Goal: Transaction & Acquisition: Book appointment/travel/reservation

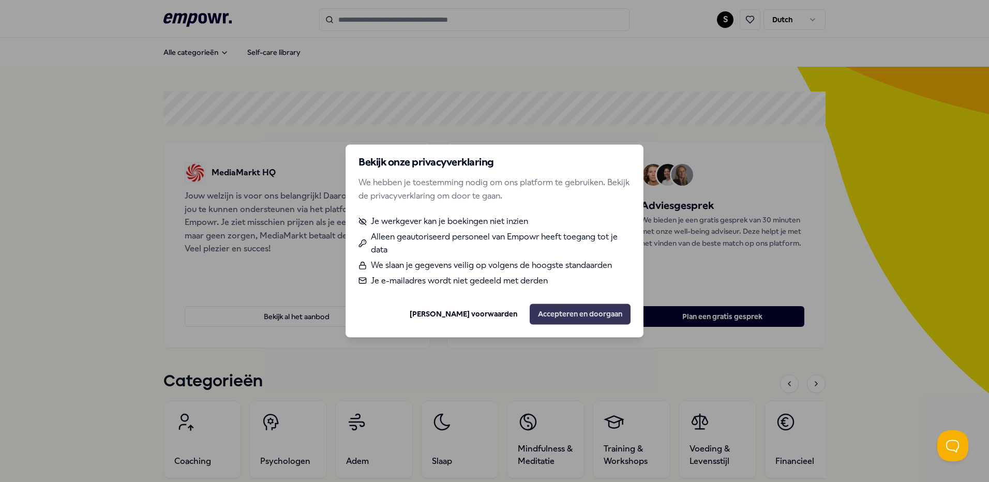
click at [589, 321] on button "Accepteren en doorgaan" at bounding box center [580, 314] width 101 height 21
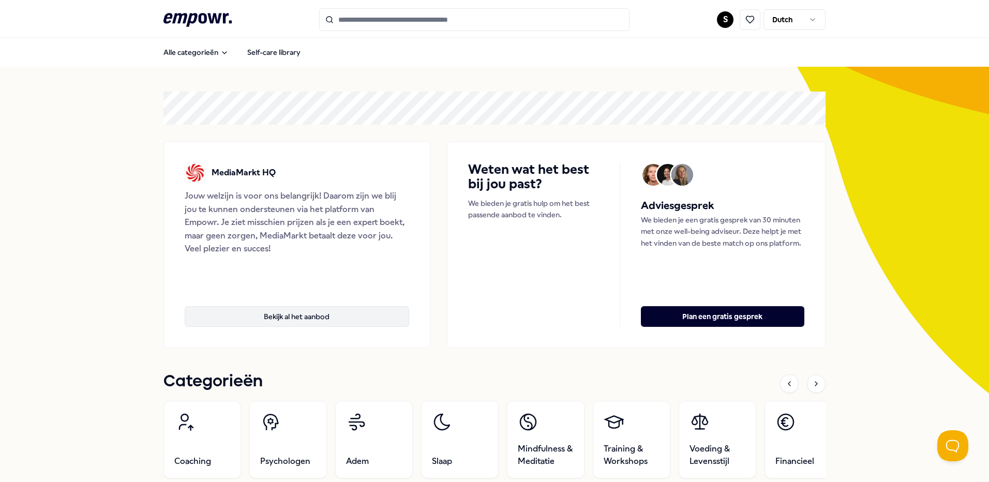
click at [317, 318] on button "Bekijk al het aanbod" at bounding box center [297, 316] width 225 height 21
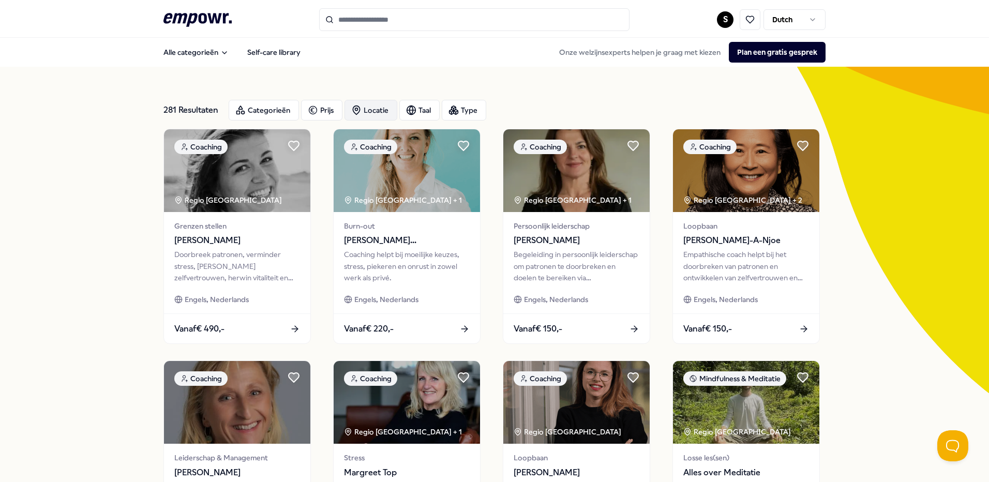
click at [368, 106] on div "Locatie" at bounding box center [371, 110] width 53 height 21
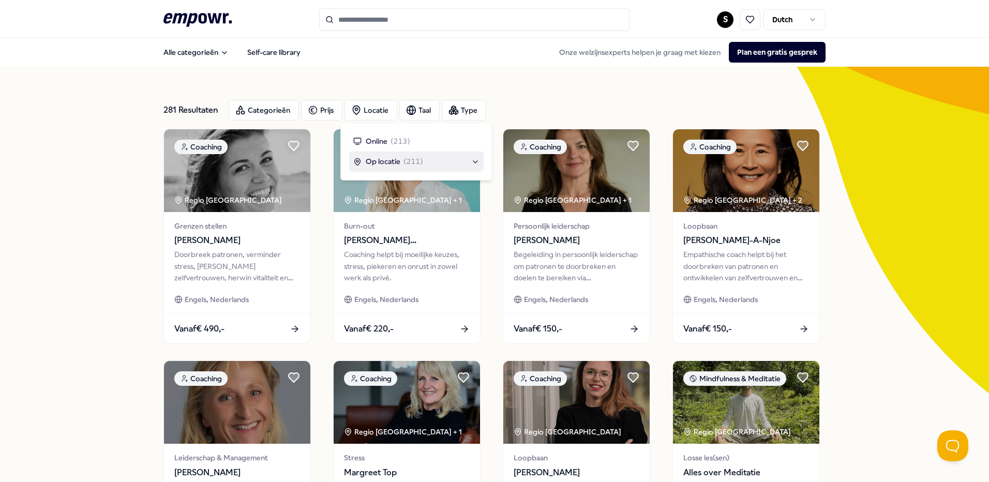
click at [395, 163] on span "Op locatie" at bounding box center [383, 161] width 35 height 11
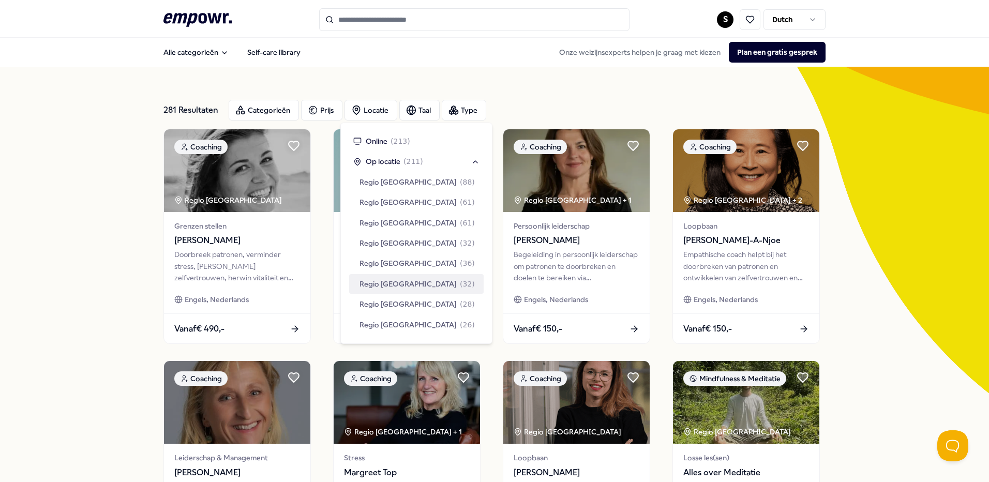
click at [403, 279] on span "Regio [GEOGRAPHIC_DATA]" at bounding box center [408, 283] width 97 height 11
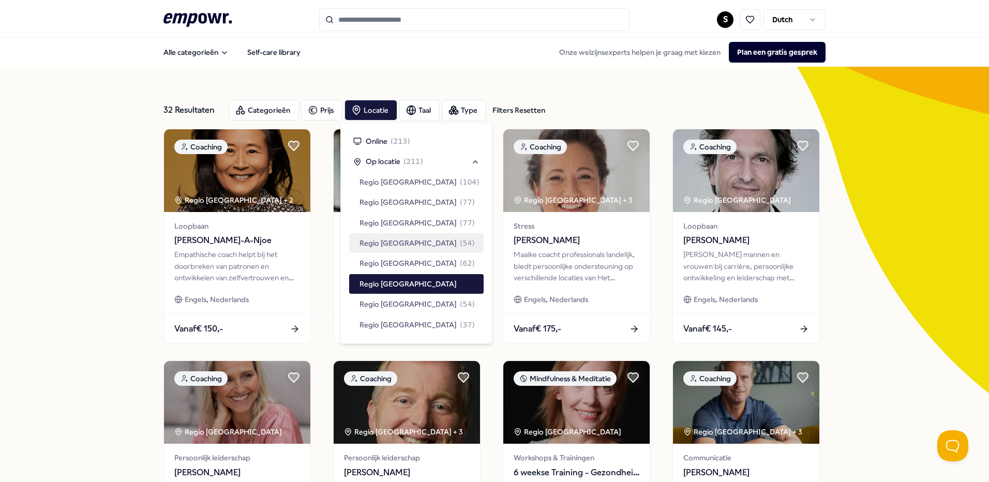
click at [70, 213] on div "32 Resultaten Filters Resetten Categorieën Prijs Locatie Taal Type Filters Rese…" at bounding box center [494, 471] width 989 height 808
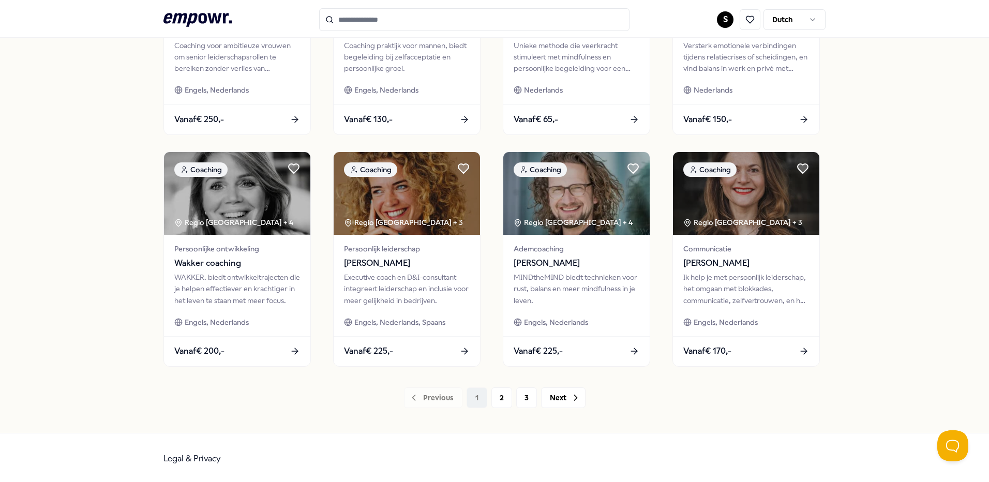
scroll to position [443, 0]
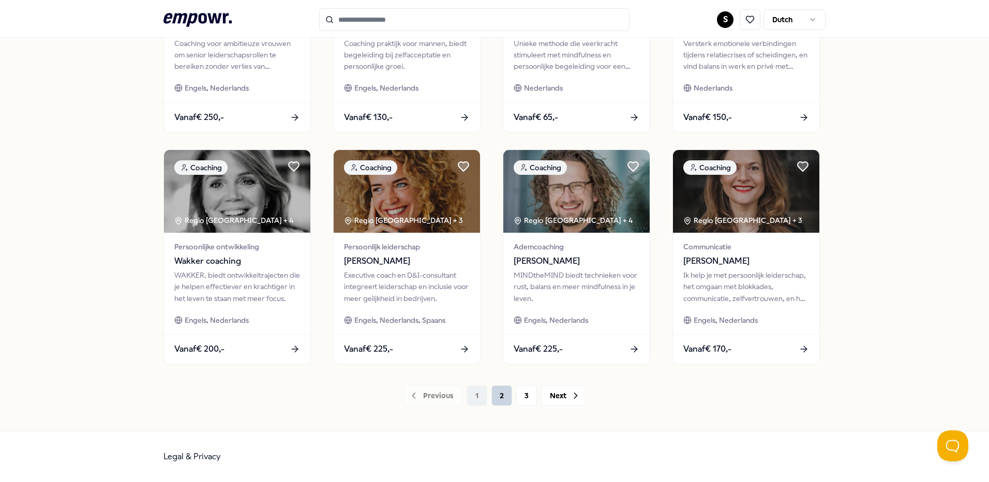
click at [496, 397] on button "2" at bounding box center [501, 395] width 21 height 21
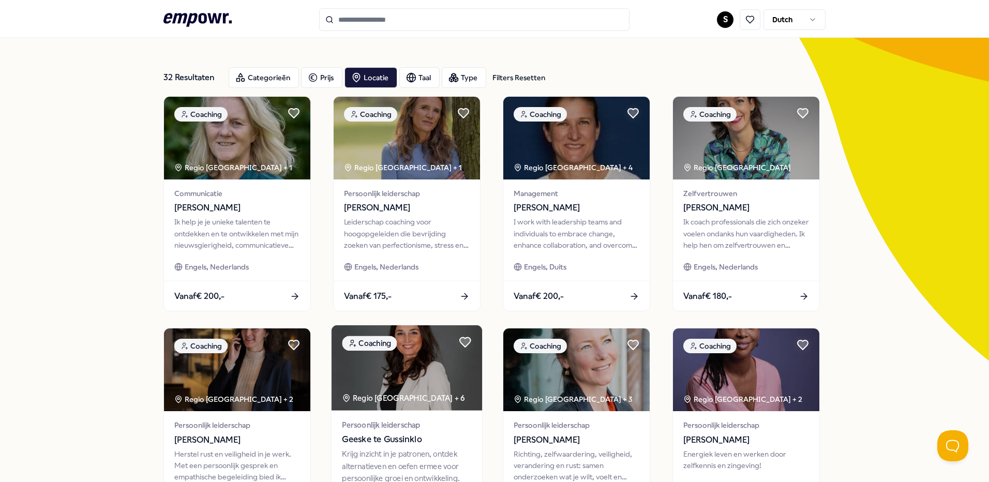
scroll to position [29, 0]
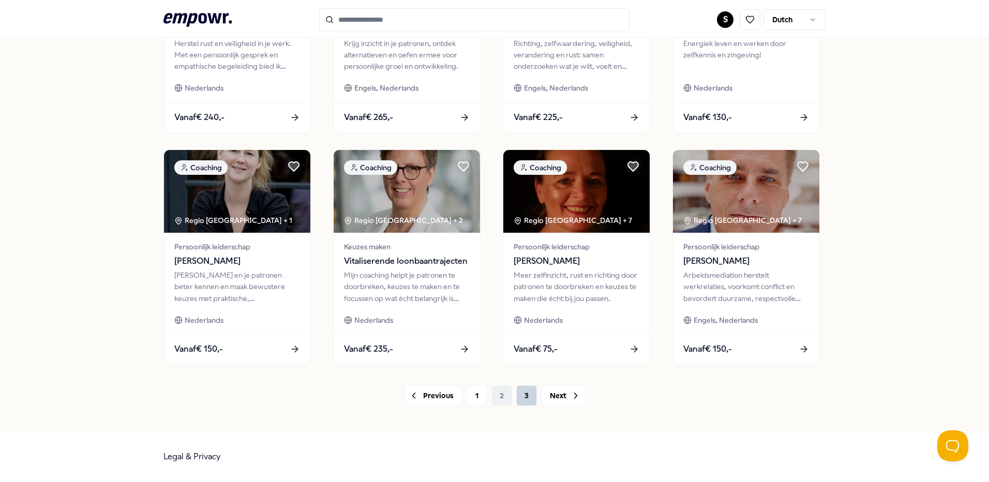
click at [524, 401] on button "3" at bounding box center [526, 395] width 21 height 21
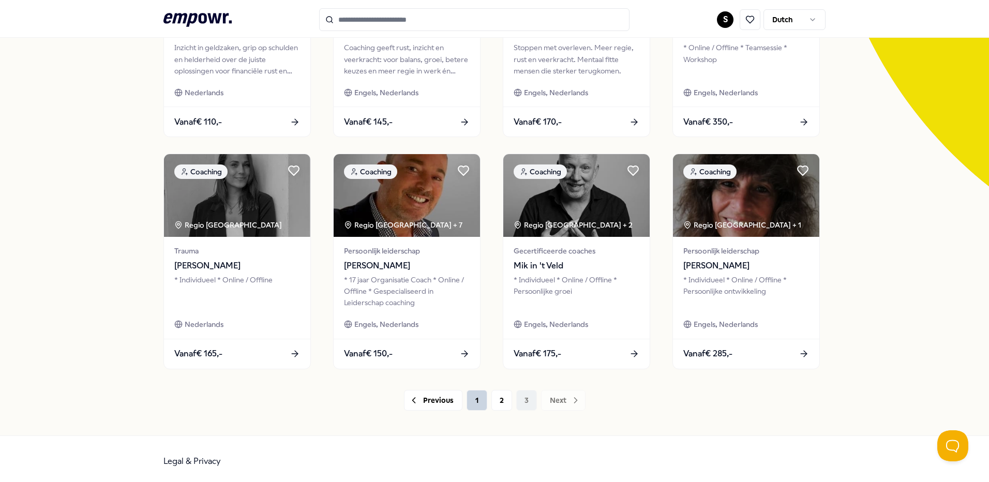
scroll to position [211, 0]
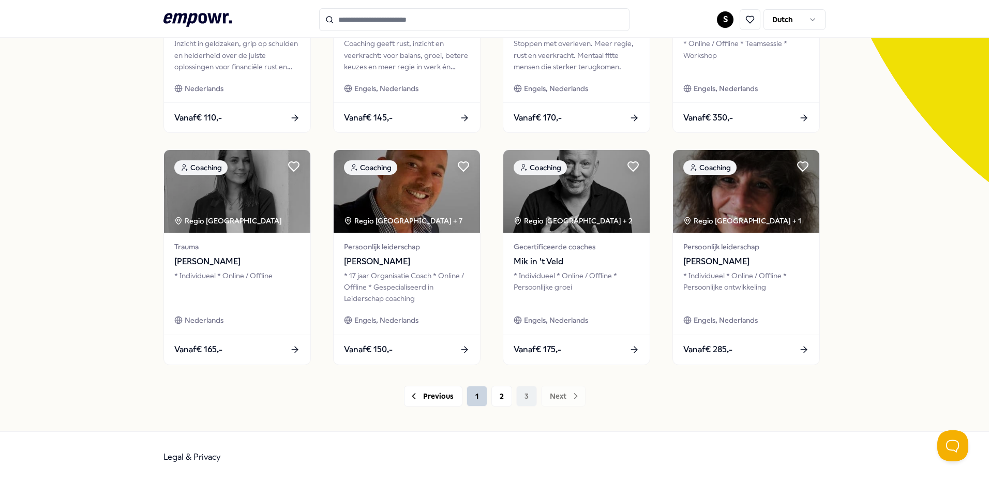
click at [475, 395] on button "1" at bounding box center [477, 396] width 21 height 21
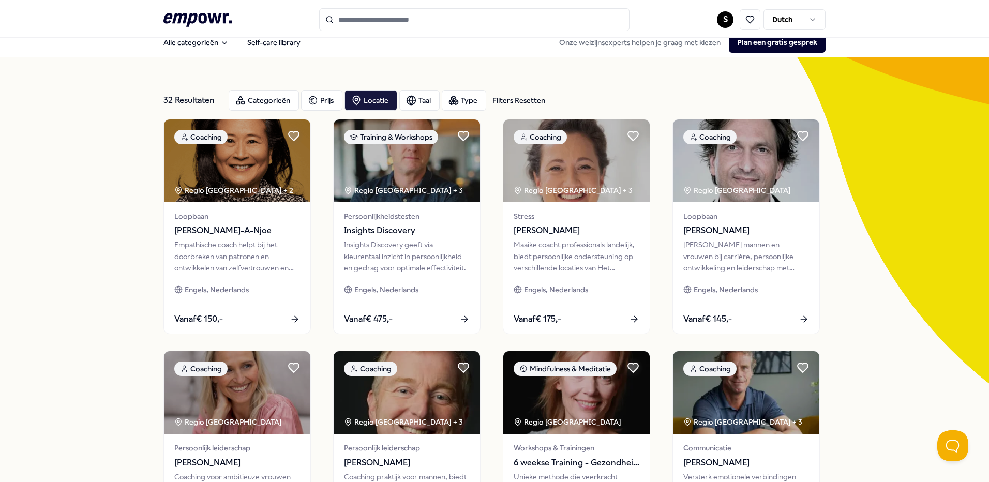
scroll to position [4, 0]
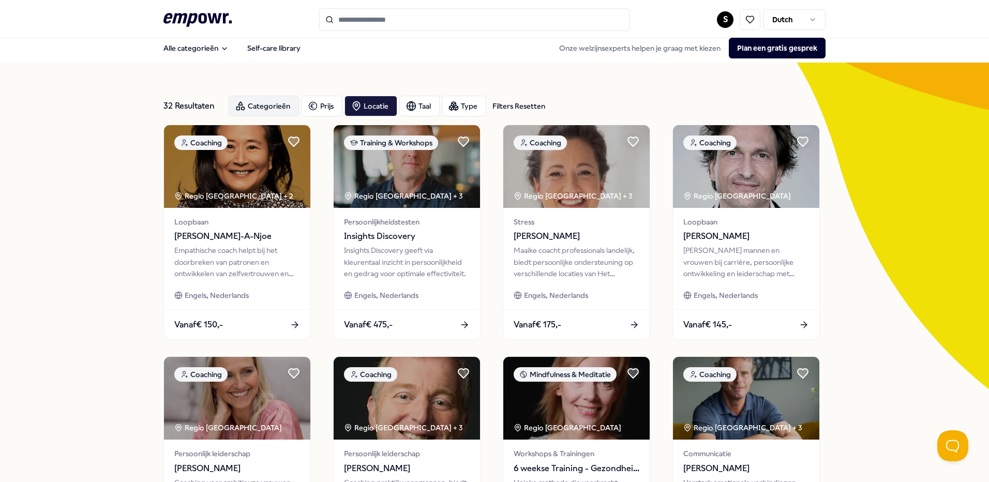
click at [268, 113] on div "Categorieën" at bounding box center [264, 106] width 70 height 21
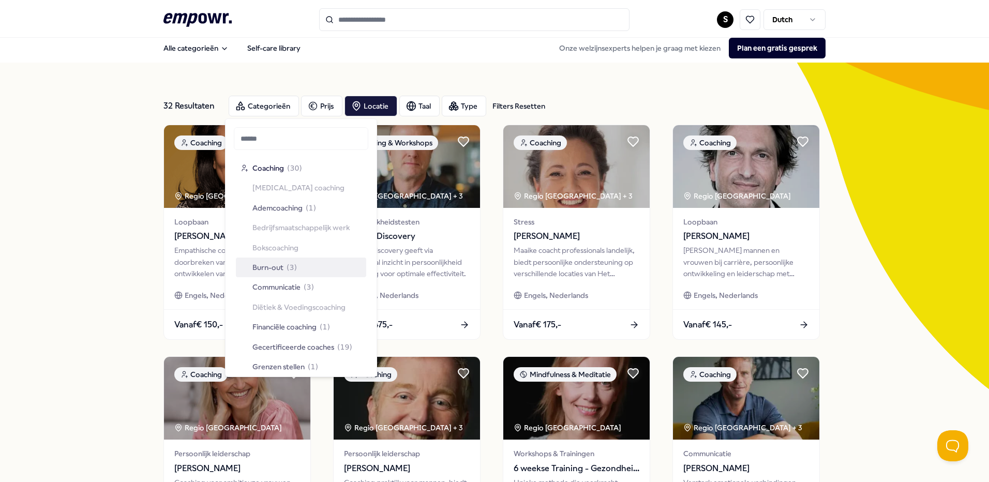
click at [296, 269] on div "Burn-out ( 3 )" at bounding box center [301, 268] width 130 height 20
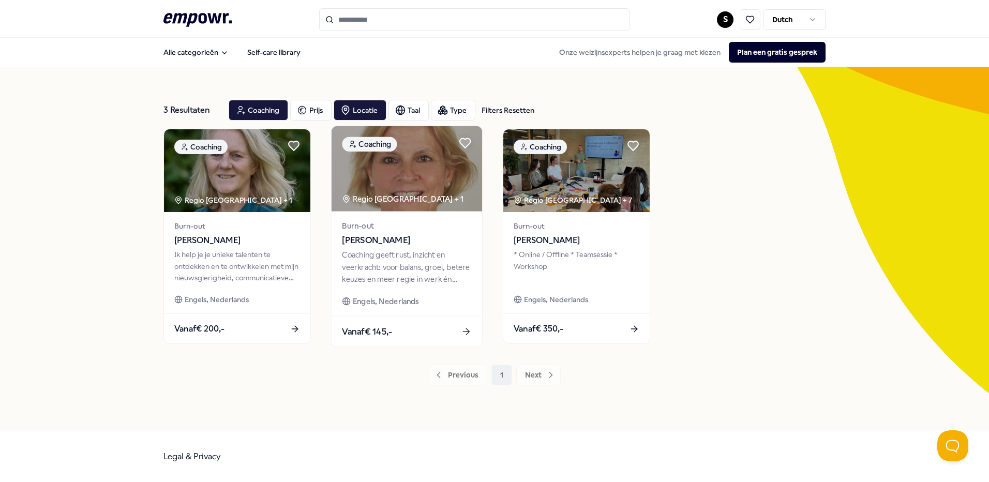
click at [408, 184] on img at bounding box center [407, 168] width 151 height 85
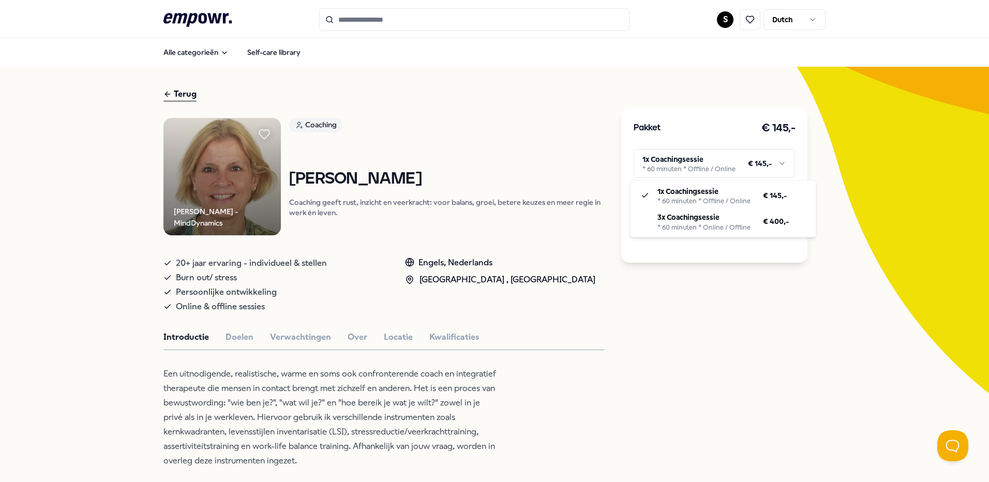
click at [716, 157] on html ".empowr-logo_svg__cls-1{fill:#03032f} S Dutch Alle categorieën Self-care librar…" at bounding box center [494, 241] width 989 height 482
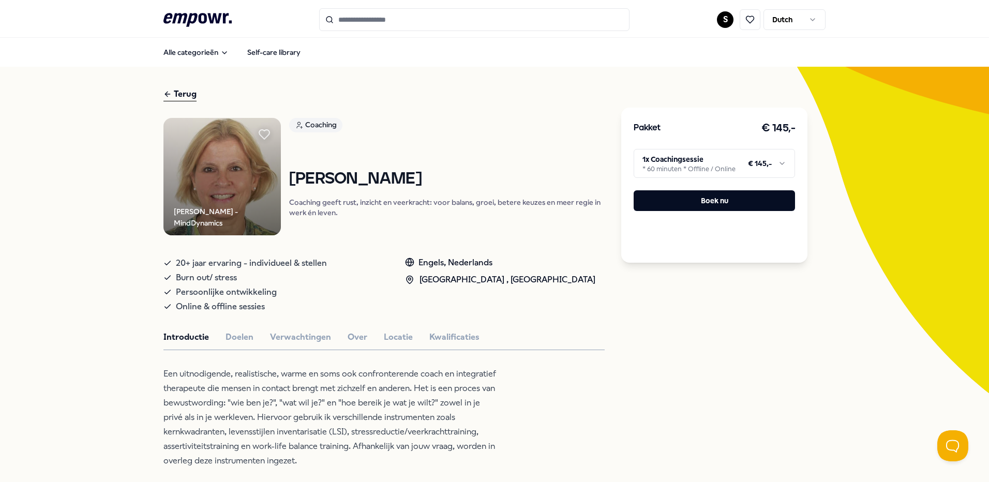
click at [176, 93] on div "Terug" at bounding box center [179, 94] width 33 height 14
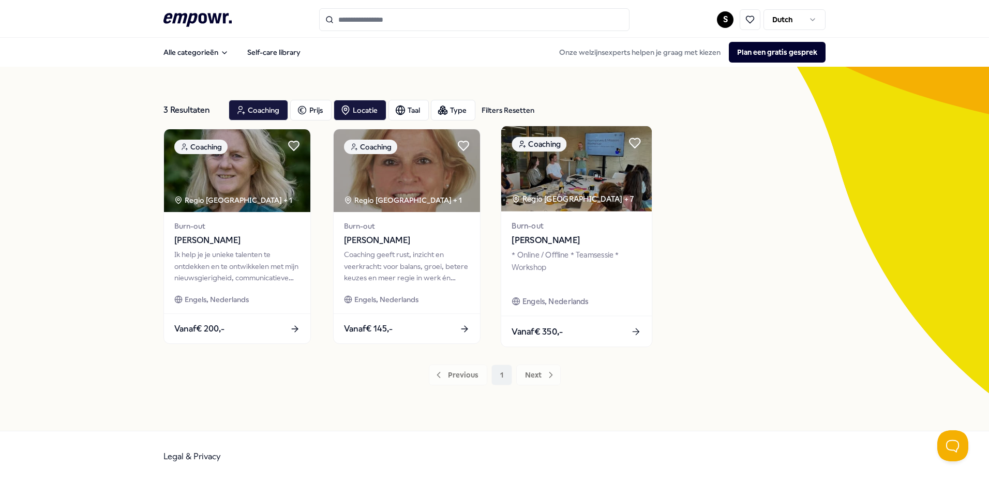
click at [546, 238] on span "[PERSON_NAME]" at bounding box center [576, 240] width 129 height 13
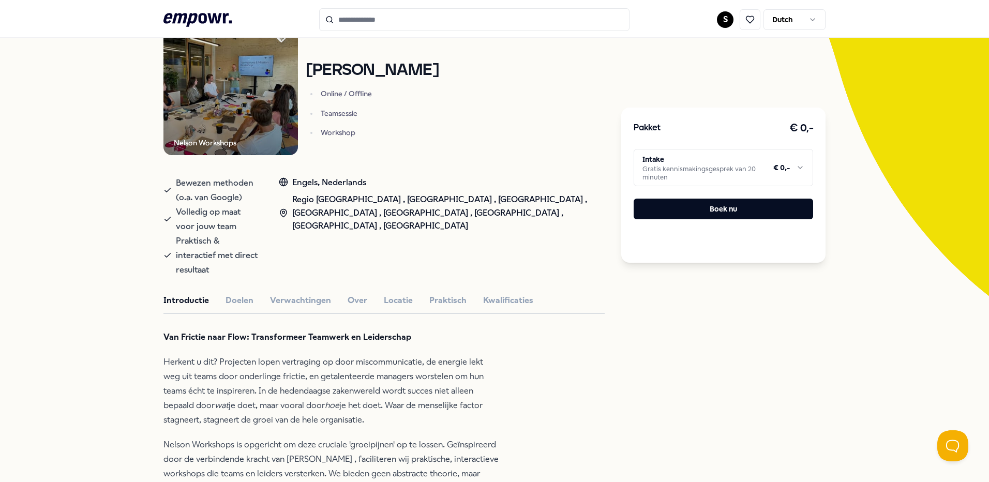
scroll to position [103, 0]
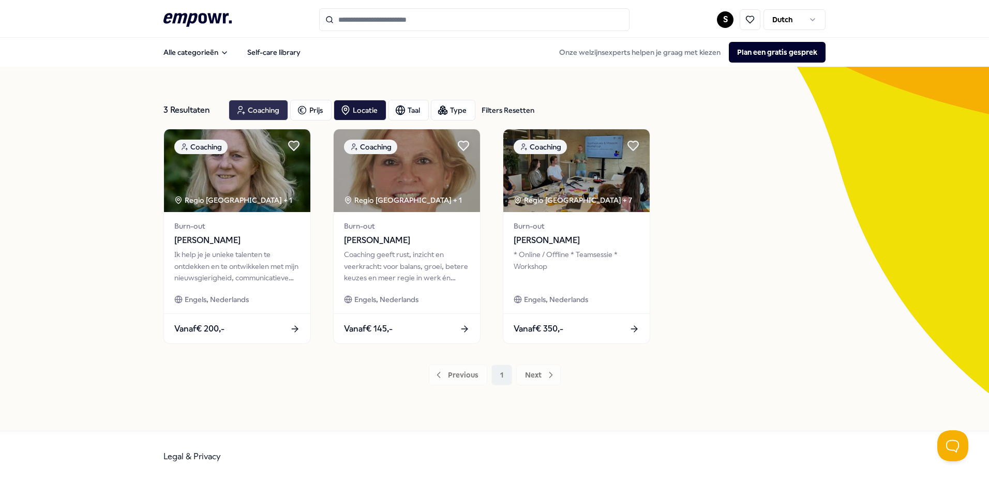
click at [250, 108] on div "Coaching" at bounding box center [258, 110] width 59 height 21
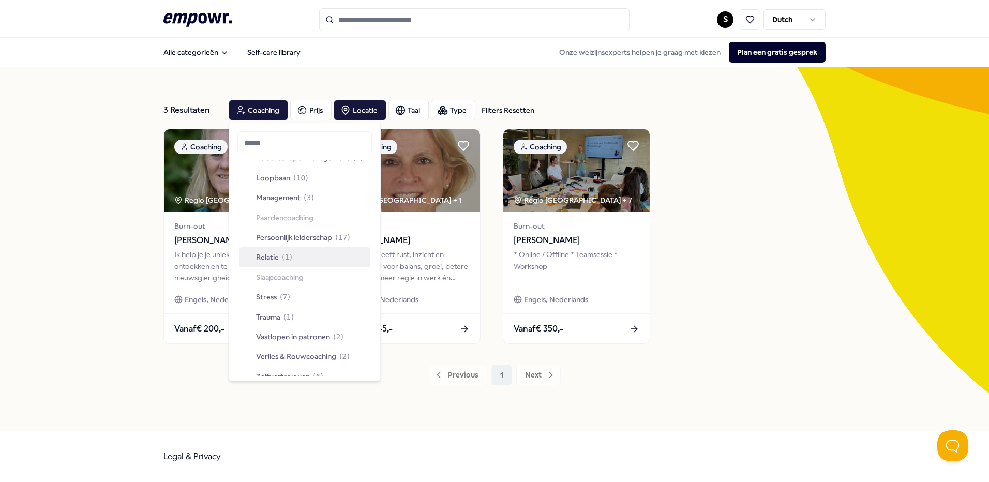
scroll to position [310, 0]
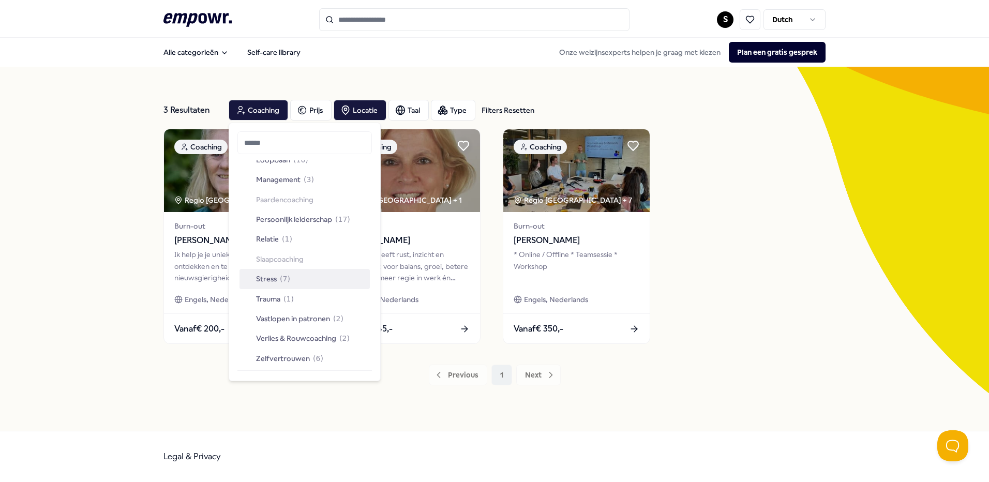
click at [313, 272] on div "Stress ( 7 )" at bounding box center [305, 279] width 130 height 20
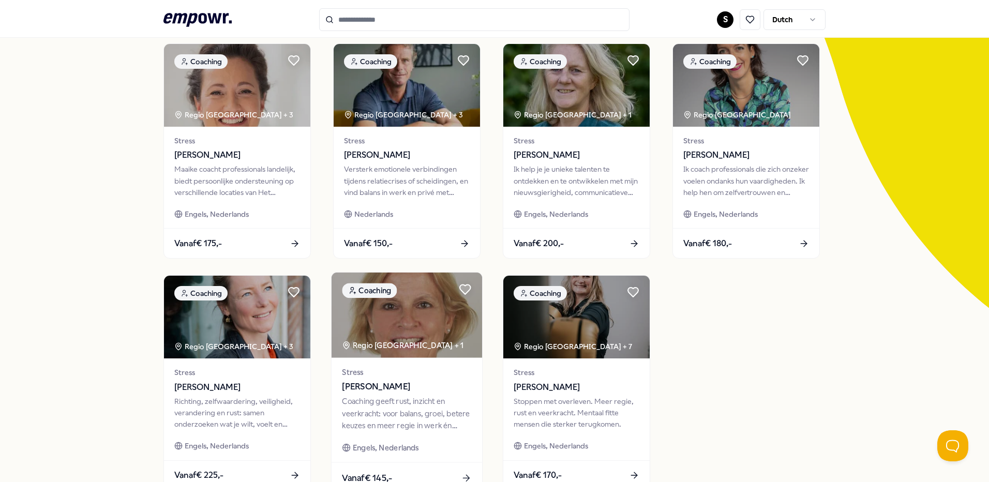
scroll to position [103, 0]
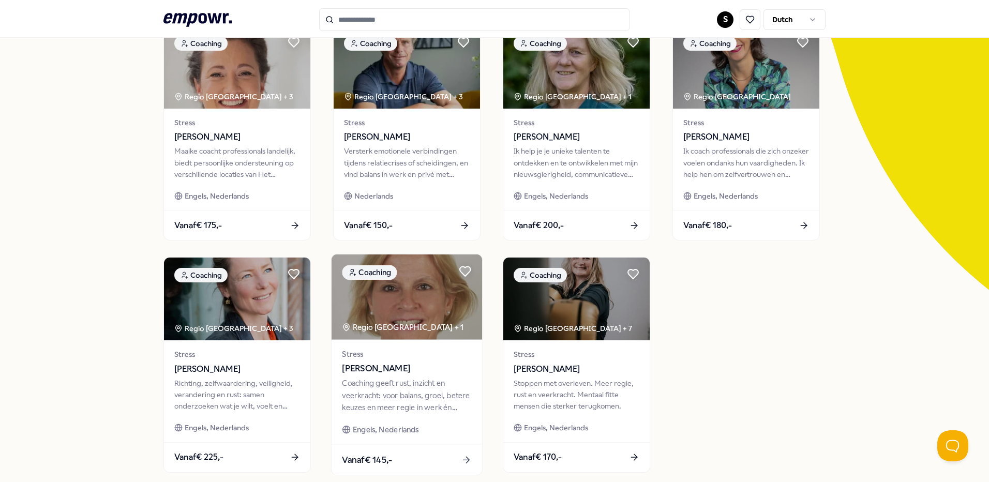
click at [400, 375] on span "[PERSON_NAME]" at bounding box center [406, 368] width 129 height 13
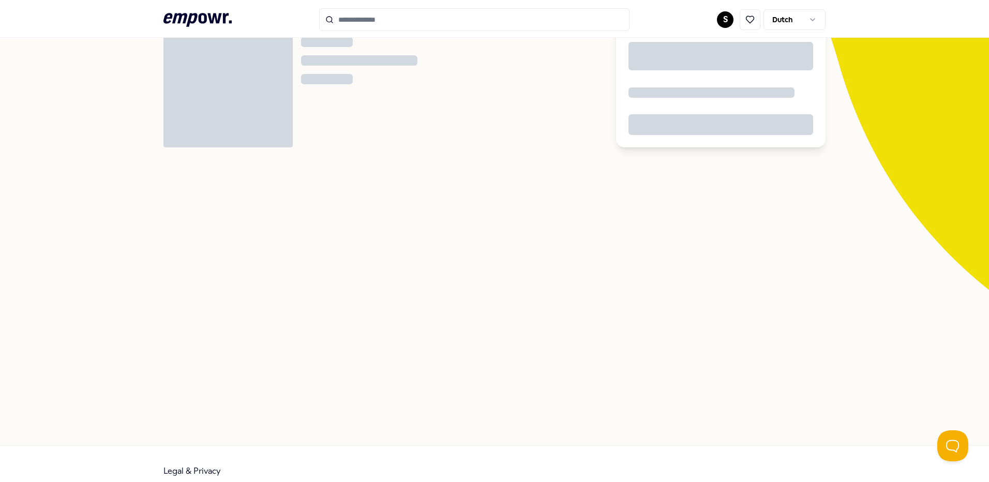
scroll to position [67, 0]
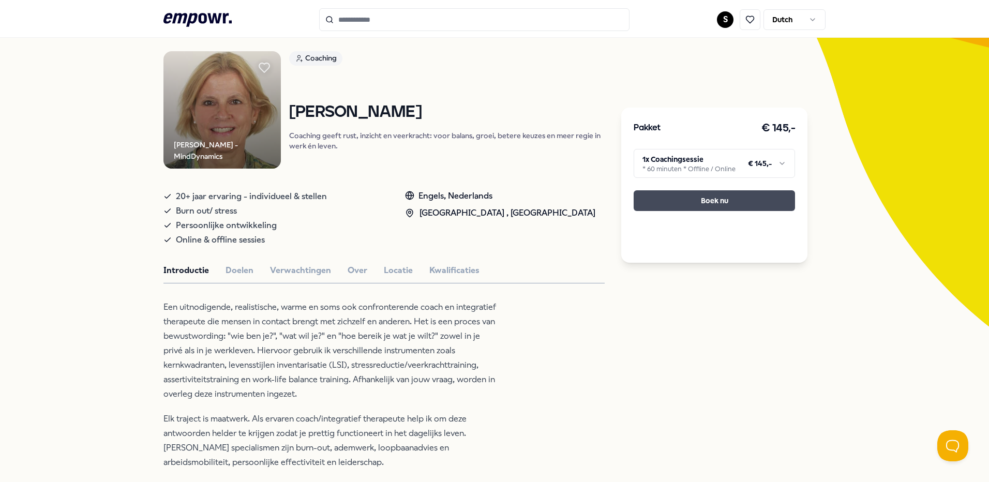
click at [669, 199] on button "Boek nu" at bounding box center [714, 200] width 161 height 21
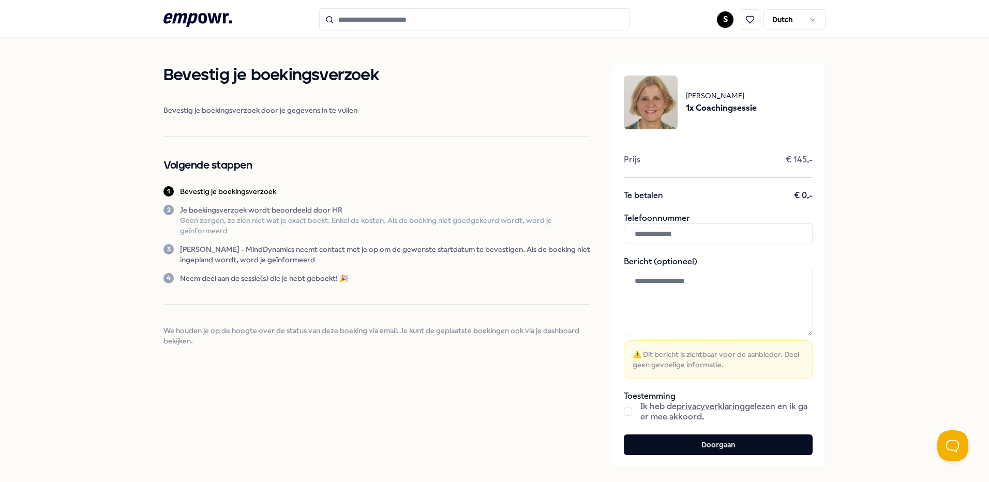
click at [706, 243] on input "text" at bounding box center [718, 233] width 189 height 21
click at [686, 294] on textarea at bounding box center [718, 301] width 189 height 69
type textarea "*"
drag, startPoint x: 680, startPoint y: 279, endPoint x: 664, endPoint y: 281, distance: 16.2
click at [664, 281] on textarea "**" at bounding box center [718, 301] width 189 height 69
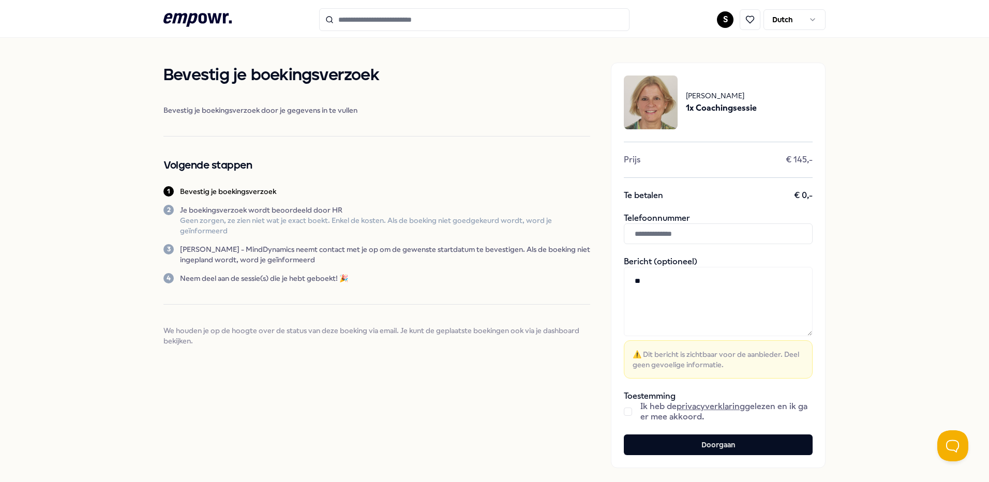
type textarea "*"
paste textarea "**********"
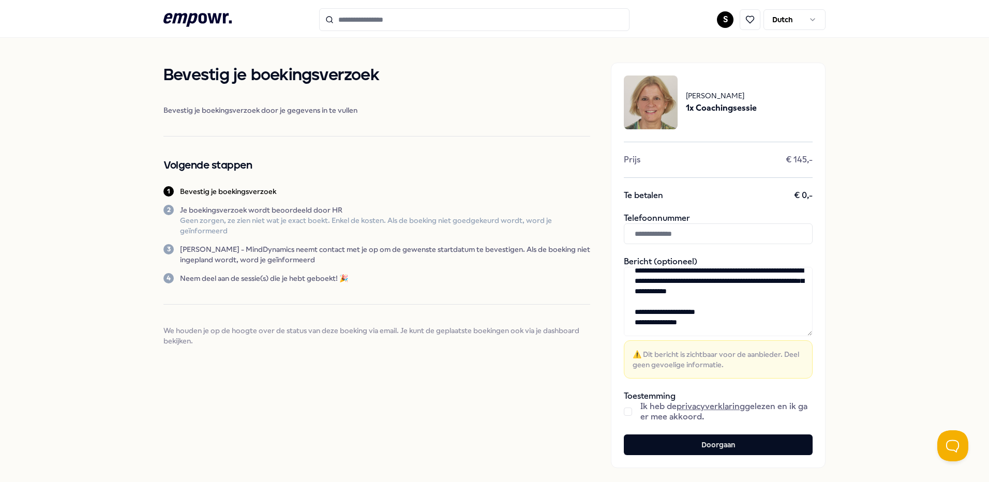
scroll to position [32, 0]
type textarea "**********"
click at [624, 415] on button "button" at bounding box center [628, 412] width 8 height 8
click at [669, 238] on input "text" at bounding box center [718, 233] width 189 height 21
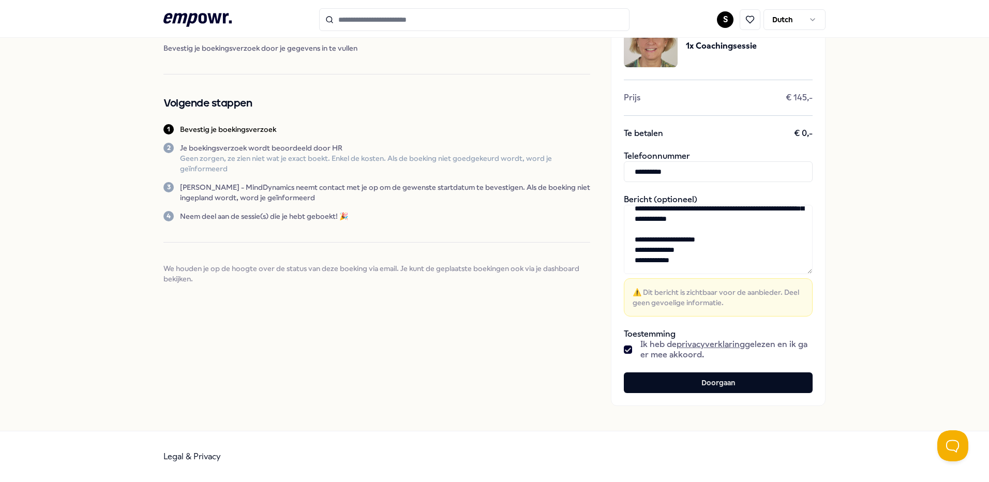
scroll to position [0, 0]
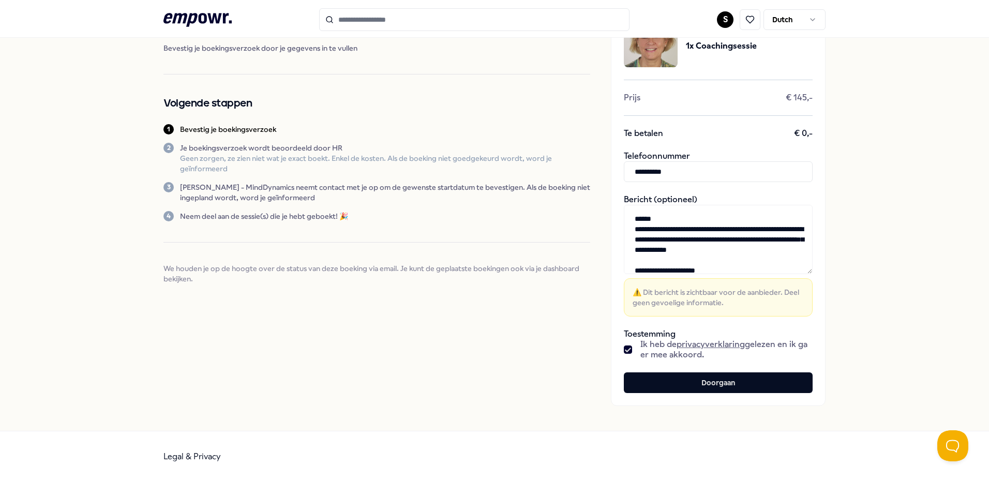
type input "**********"
click at [751, 229] on textarea "**********" at bounding box center [718, 239] width 189 height 69
click at [707, 249] on textarea "**********" at bounding box center [718, 239] width 189 height 69
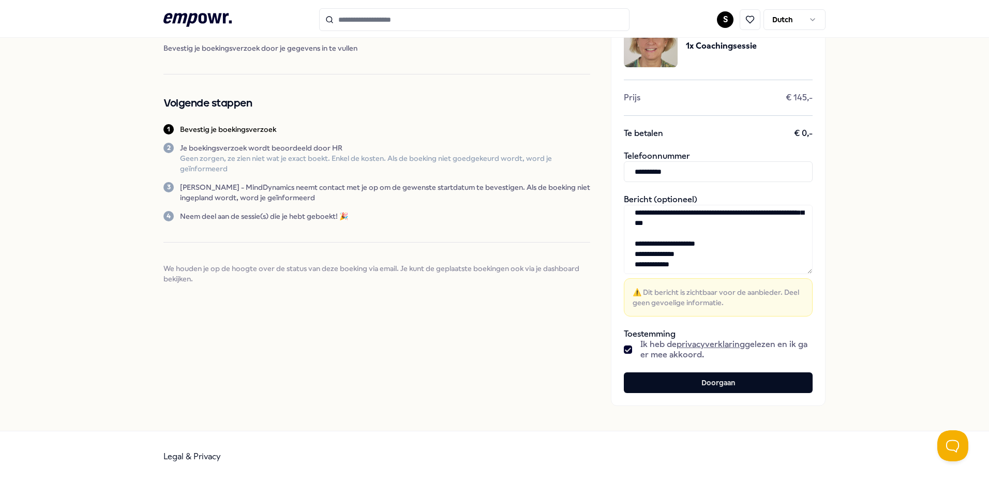
scroll to position [41, 0]
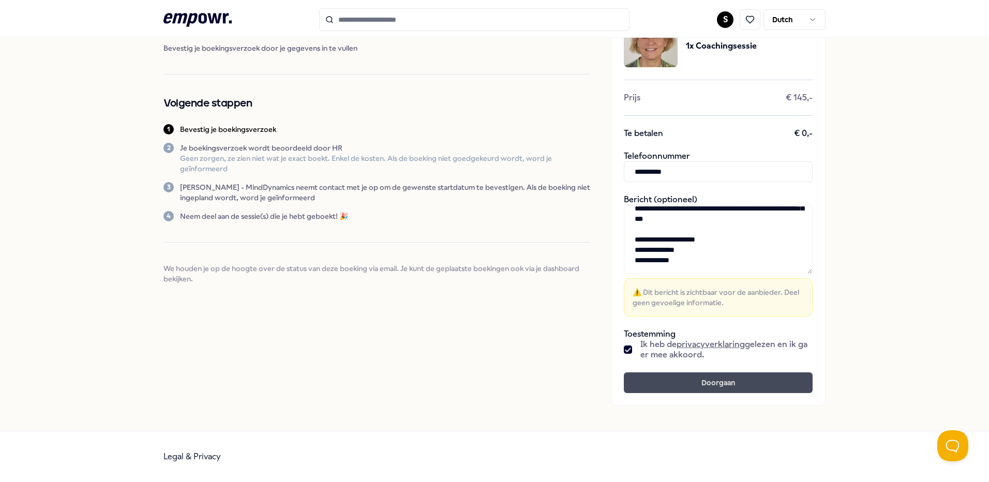
type textarea "**********"
click at [707, 383] on button "Doorgaan" at bounding box center [718, 382] width 189 height 21
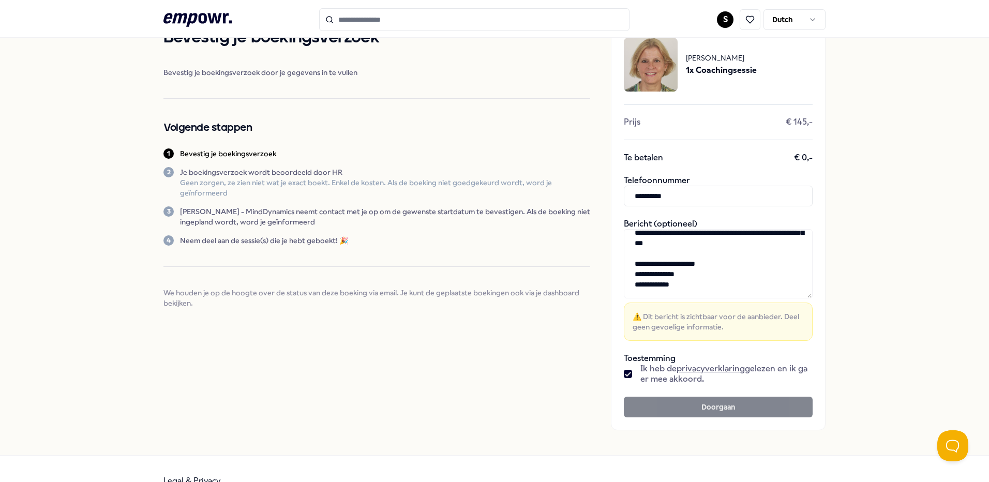
scroll to position [0, 0]
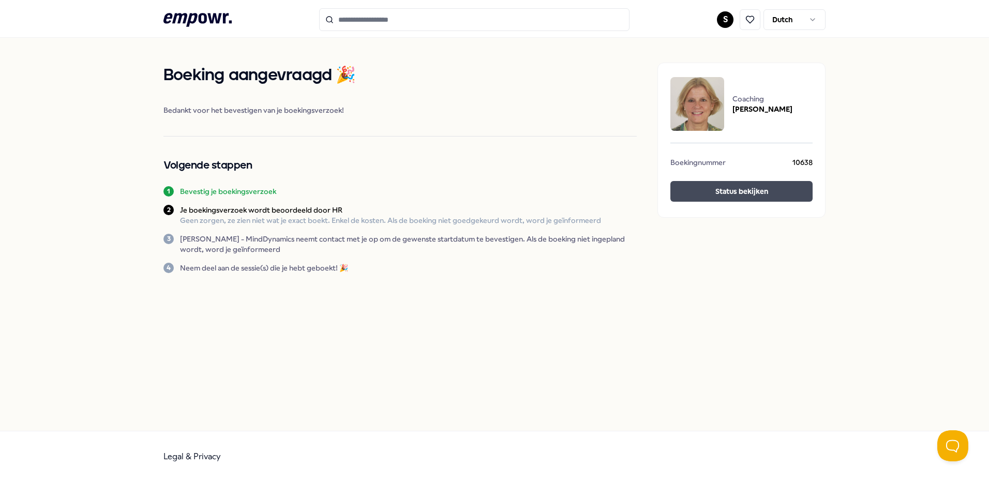
click at [765, 191] on button "Status bekijken" at bounding box center [741, 191] width 142 height 21
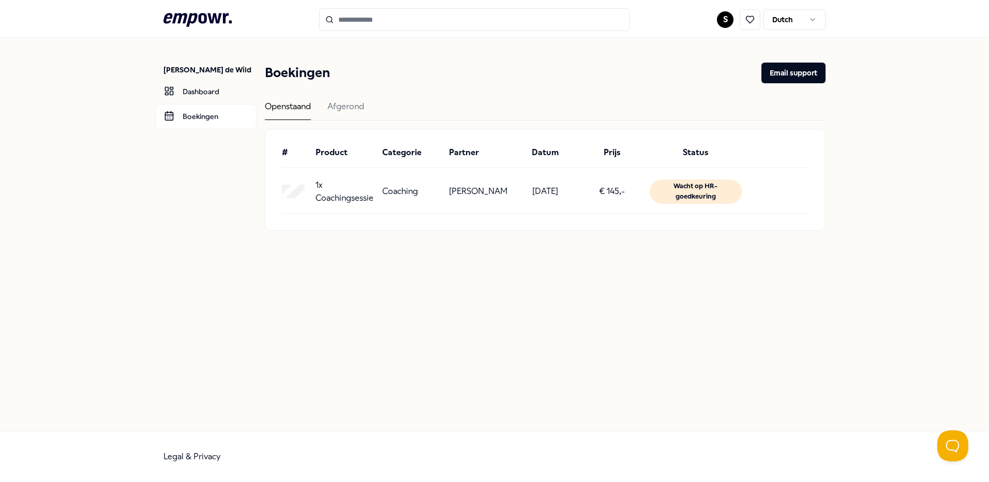
drag, startPoint x: 892, startPoint y: 4, endPoint x: 952, endPoint y: 156, distance: 163.3
click at [950, 158] on div "[PERSON_NAME] de Wild Dashboard Boekingen Boekingen Email support Openstaand Af…" at bounding box center [494, 234] width 989 height 393
